Goal: Information Seeking & Learning: Learn about a topic

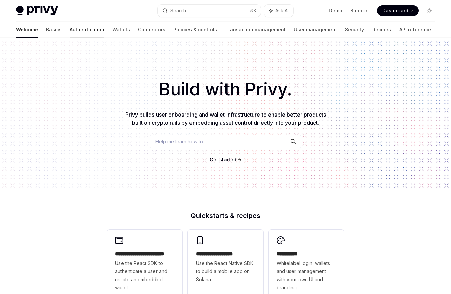
click at [70, 30] on link "Authentication" at bounding box center [87, 30] width 35 height 16
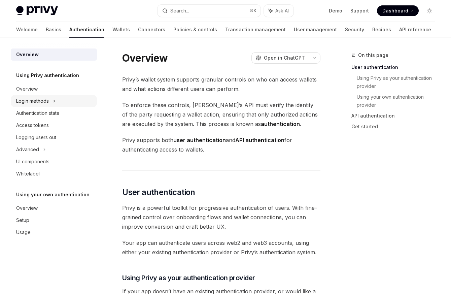
click at [88, 98] on div "Login methods" at bounding box center [54, 101] width 86 height 12
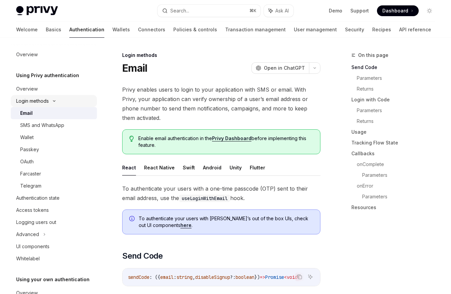
click at [88, 98] on div "Login methods" at bounding box center [54, 101] width 86 height 12
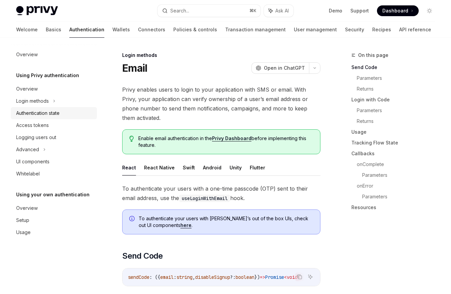
click at [72, 113] on div "Authentication state" at bounding box center [54, 113] width 77 height 8
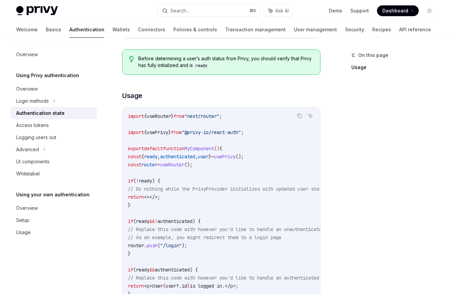
scroll to position [199, 0]
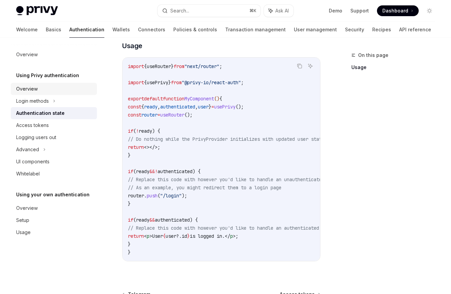
click at [55, 91] on div "Overview" at bounding box center [54, 89] width 77 height 8
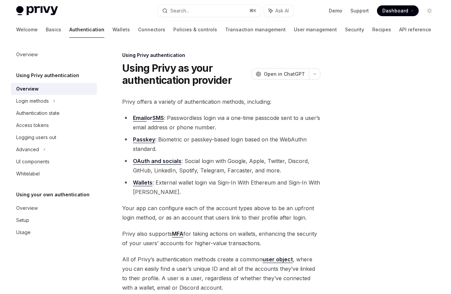
scroll to position [143, 0]
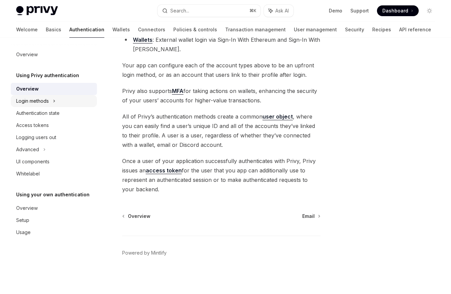
click at [69, 104] on div "Login methods" at bounding box center [54, 101] width 86 height 12
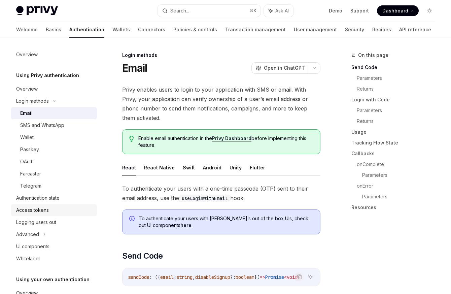
click at [56, 208] on div "Access tokens" at bounding box center [54, 210] width 77 height 8
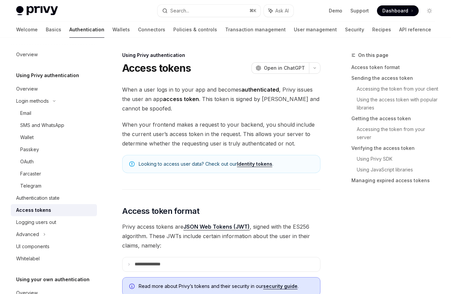
type textarea "*"
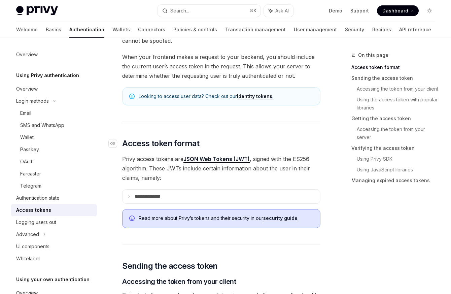
scroll to position [68, 0]
click at [166, 193] on summary "**********" at bounding box center [222, 196] width 198 height 14
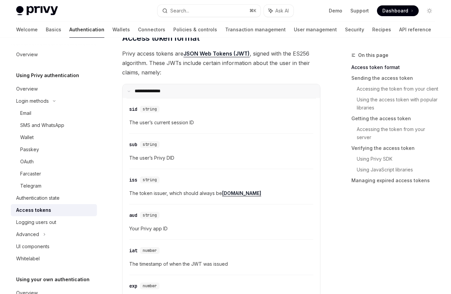
scroll to position [180, 0]
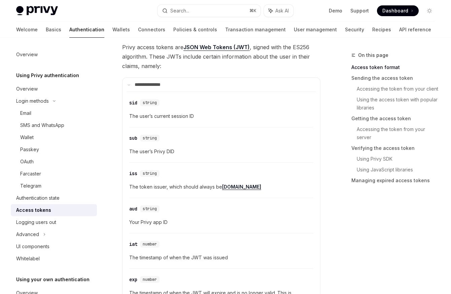
drag, startPoint x: 179, startPoint y: 150, endPoint x: 183, endPoint y: 155, distance: 6.2
click at [183, 155] on span "The user’s Privy DID" at bounding box center [221, 152] width 184 height 8
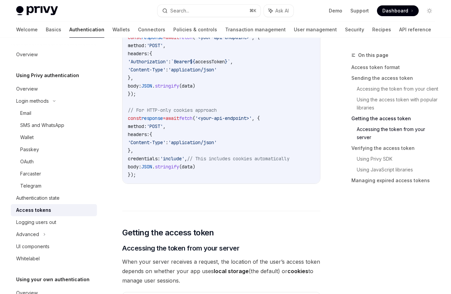
scroll to position [1113, 0]
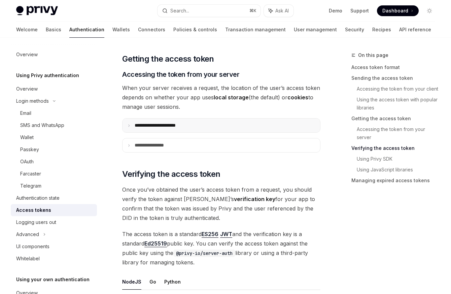
click at [141, 121] on summary "**********" at bounding box center [222, 126] width 198 height 14
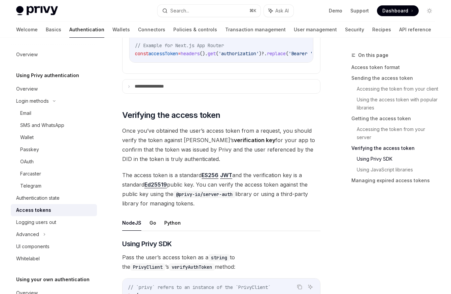
scroll to position [1338, 0]
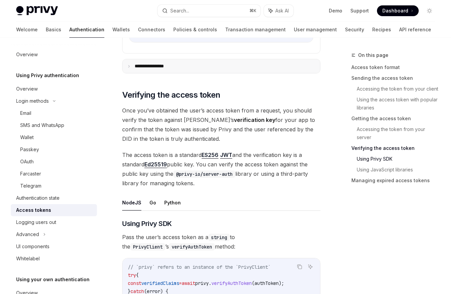
click at [177, 70] on summary "**********" at bounding box center [222, 66] width 198 height 14
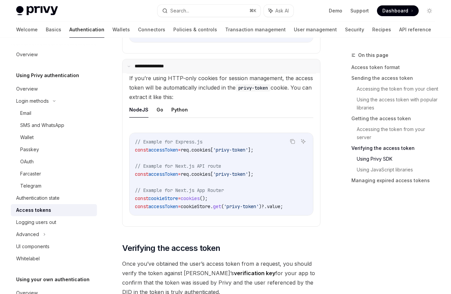
click at [177, 70] on summary "**********" at bounding box center [222, 66] width 198 height 14
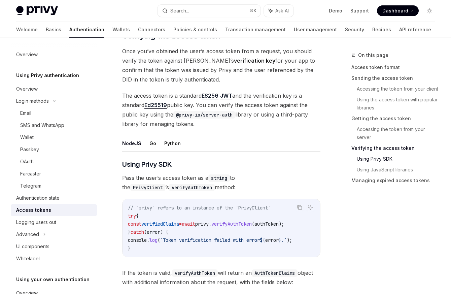
scroll to position [1382, 0]
